Goal: Information Seeking & Learning: Learn about a topic

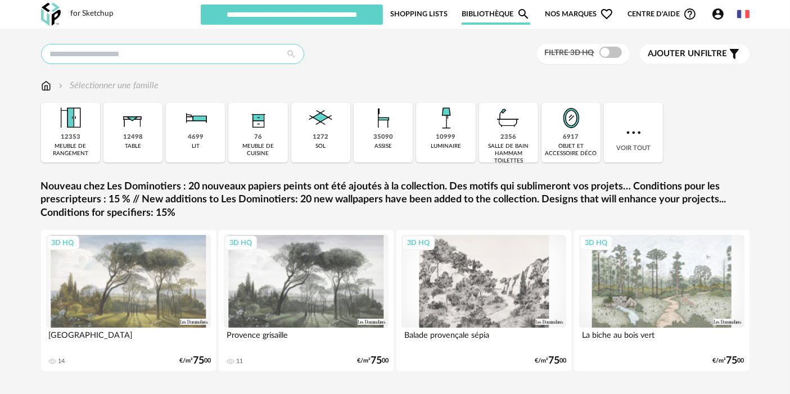
click at [165, 52] on input "text" at bounding box center [172, 54] width 263 height 20
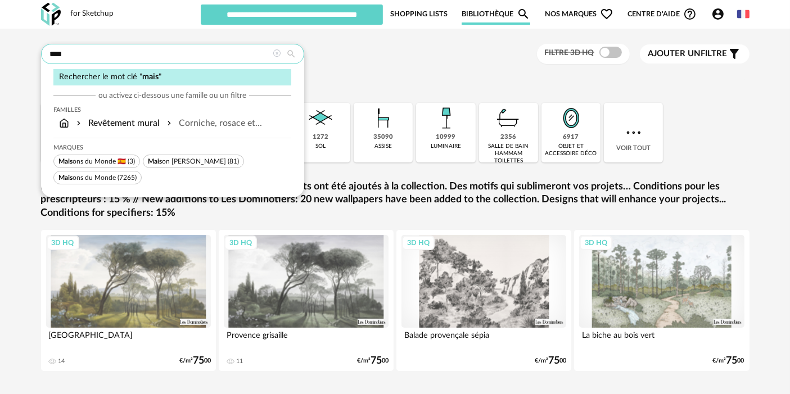
type input "****"
click at [124, 179] on span "(7265)" at bounding box center [127, 177] width 19 height 7
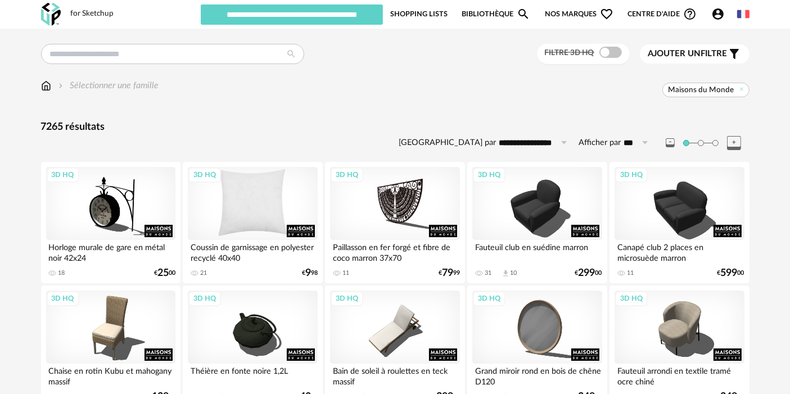
click at [286, 182] on div "3D HQ" at bounding box center [252, 203] width 129 height 73
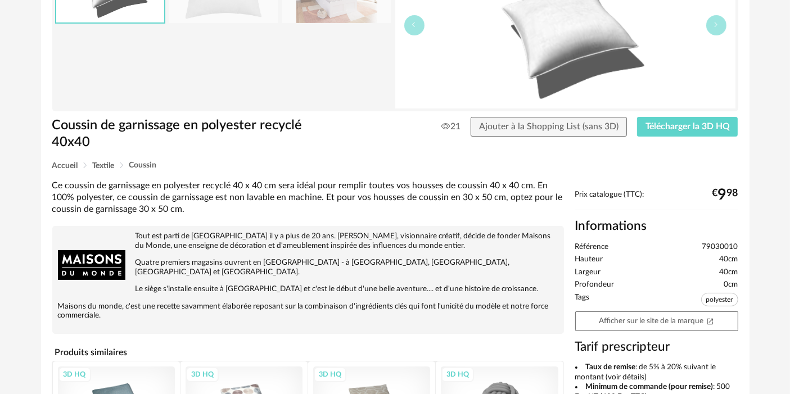
scroll to position [165, 0]
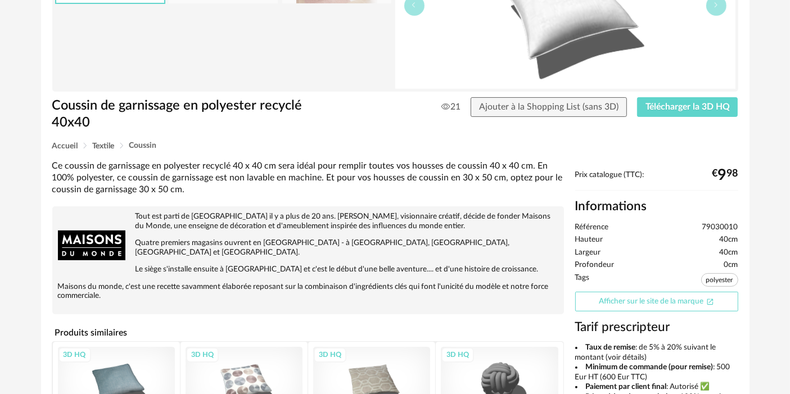
click at [685, 295] on link "Afficher sur le site de la marque Open In New icon" at bounding box center [656, 302] width 163 height 20
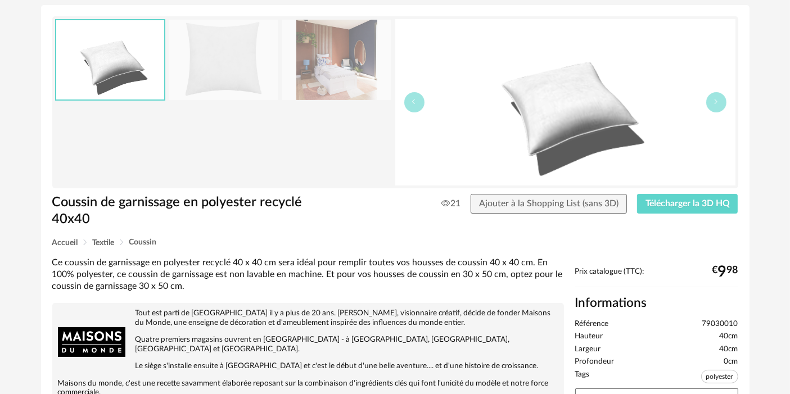
scroll to position [0, 0]
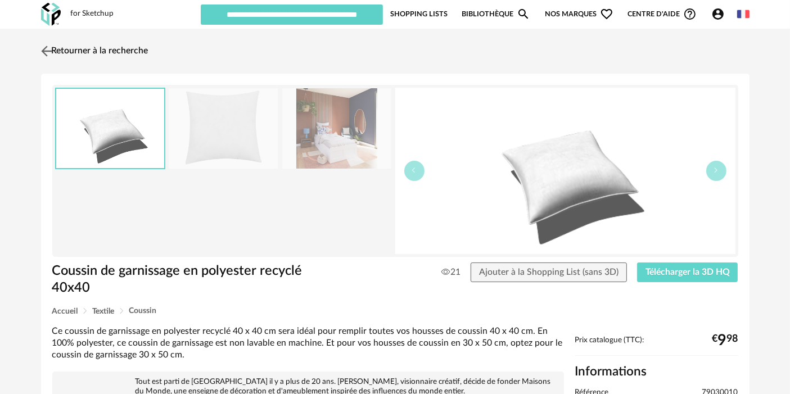
click at [62, 48] on link "Retourner à la recherche" at bounding box center [93, 51] width 110 height 25
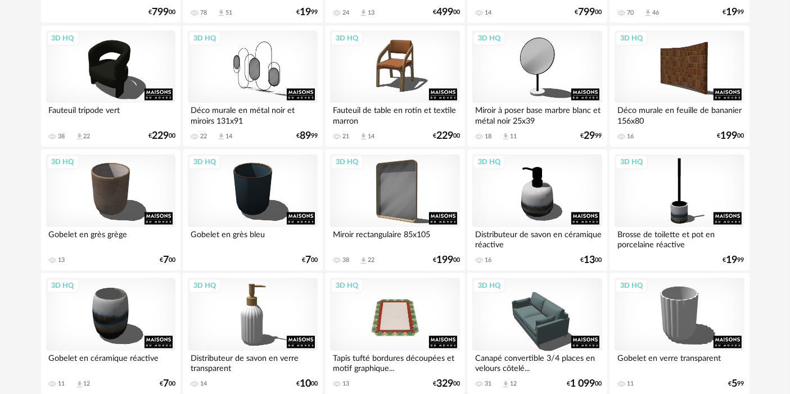
scroll to position [2315, 0]
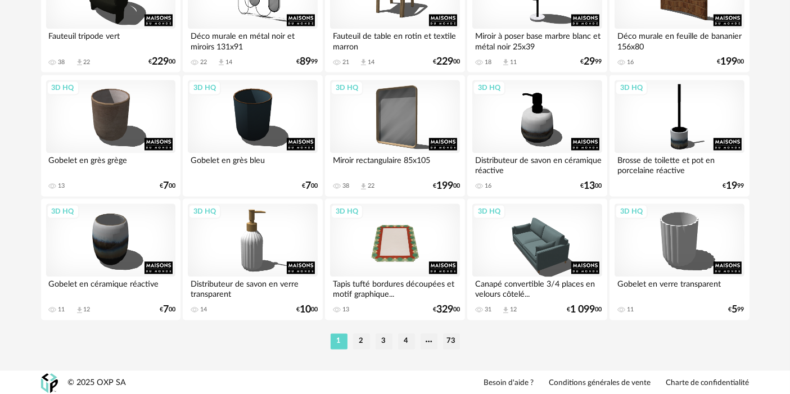
click at [460, 345] on ul "1 2 3 4 73" at bounding box center [395, 341] width 135 height 16
click at [450, 341] on li "73" at bounding box center [451, 341] width 17 height 16
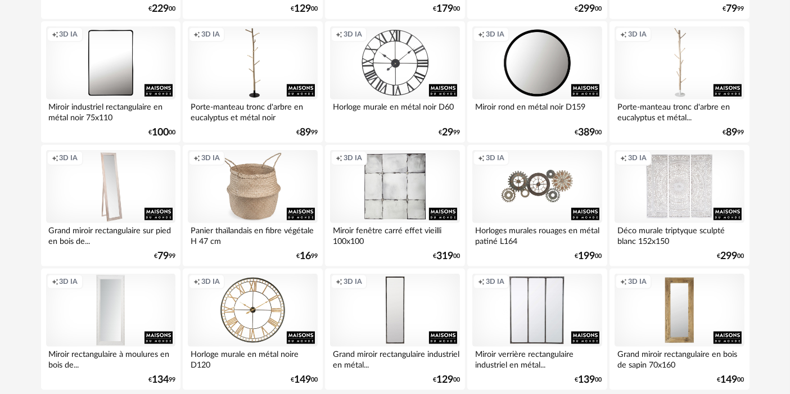
scroll to position [1449, 0]
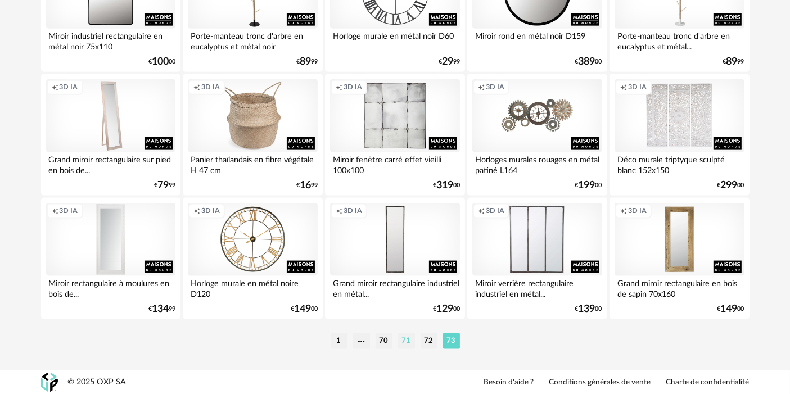
click at [402, 340] on li "71" at bounding box center [406, 341] width 17 height 16
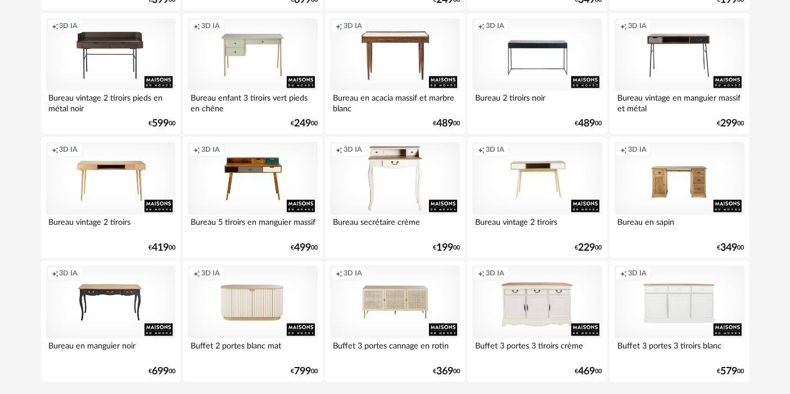
scroll to position [2315, 0]
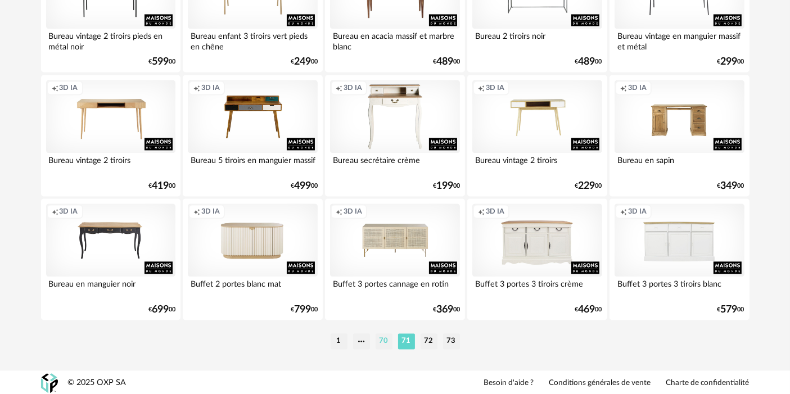
click at [384, 346] on li "70" at bounding box center [384, 341] width 17 height 16
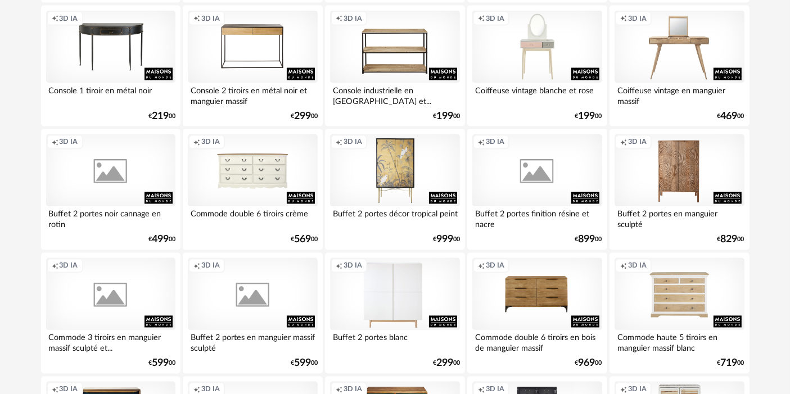
scroll to position [2010, 0]
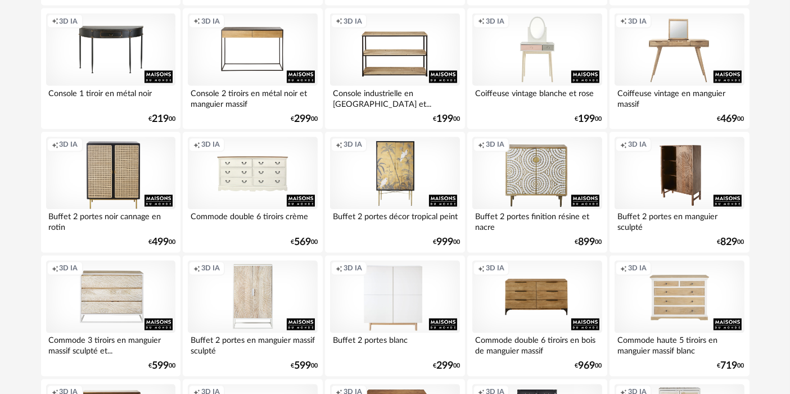
click at [692, 195] on div "Creation icon 3D IA" at bounding box center [679, 173] width 129 height 73
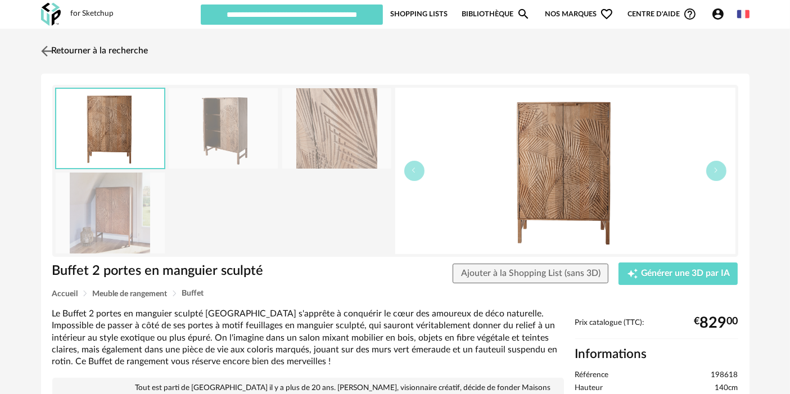
click at [87, 39] on link "Retourner à la recherche" at bounding box center [93, 51] width 110 height 25
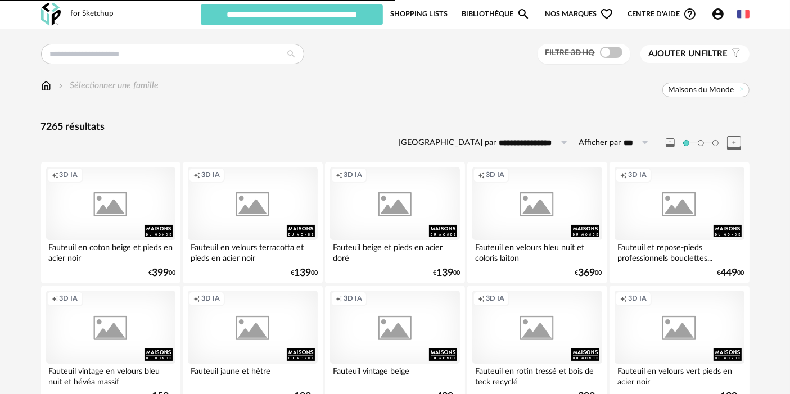
scroll to position [2010, 0]
